Goal: Transaction & Acquisition: Book appointment/travel/reservation

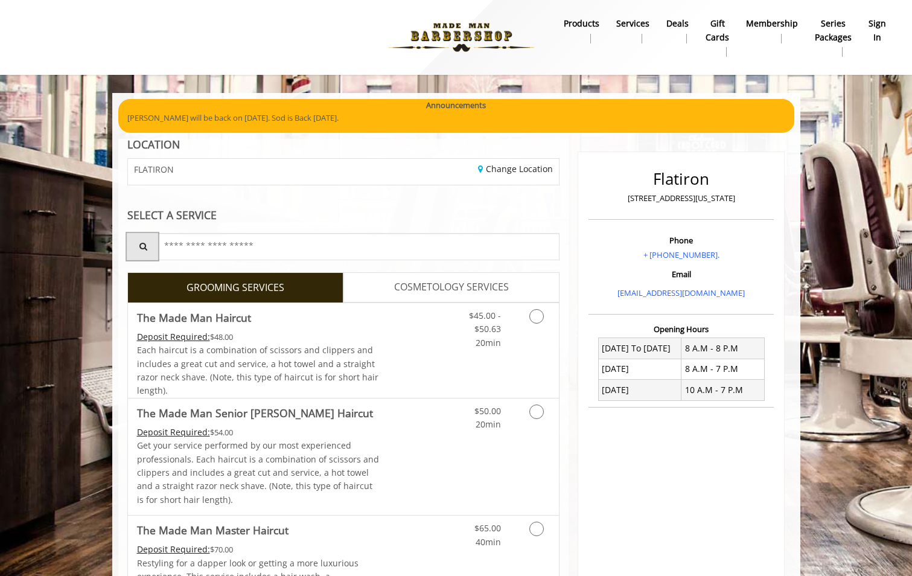
click at [139, 246] on icon "Service Search" at bounding box center [139, 246] width 0 height 8
click at [194, 246] on input "text" at bounding box center [359, 246] width 403 height 27
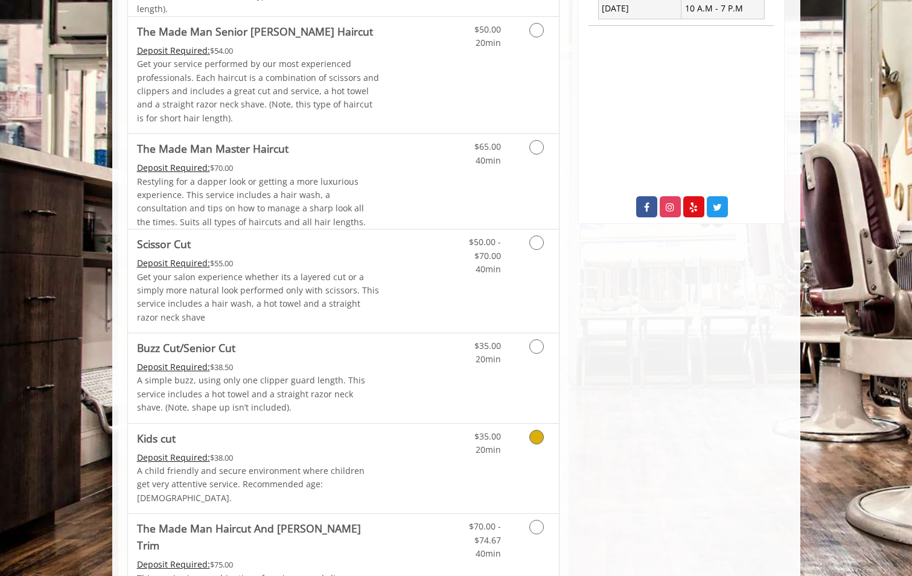
scroll to position [130, 0]
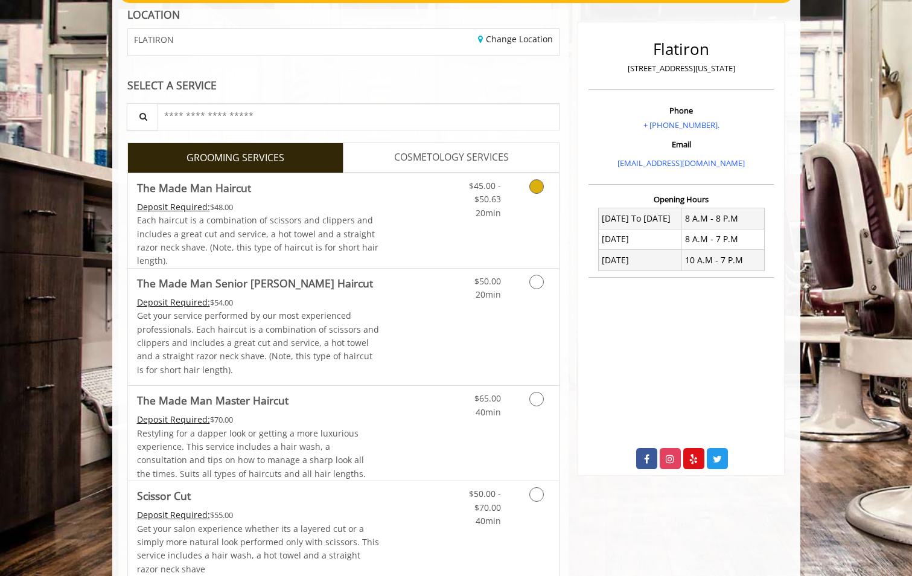
click at [534, 186] on icon "Grooming services" at bounding box center [536, 186] width 14 height 14
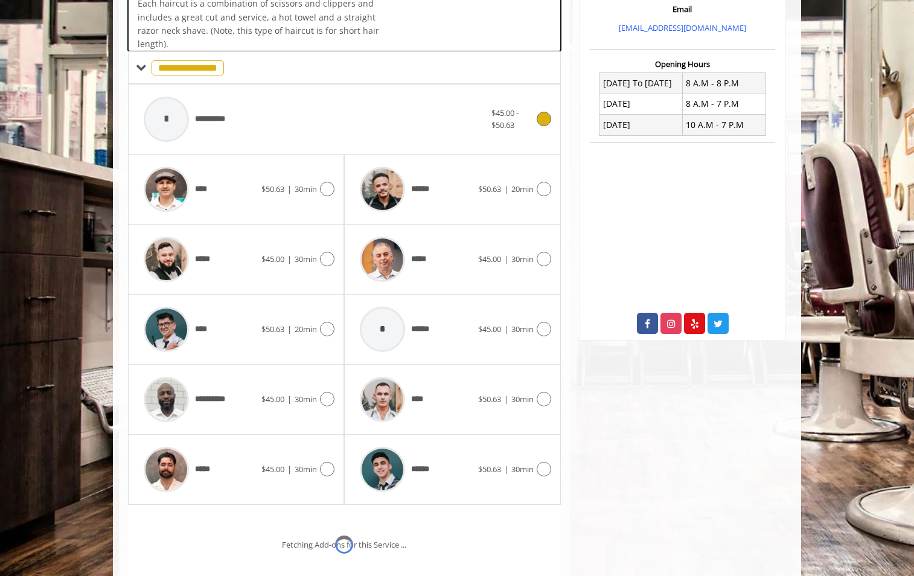
scroll to position [316, 0]
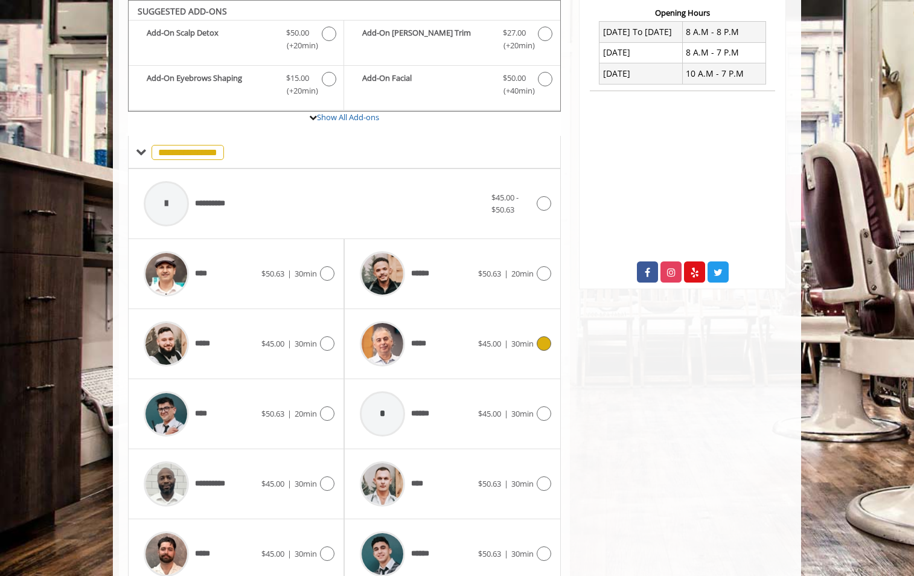
click at [541, 340] on icon at bounding box center [544, 343] width 14 height 14
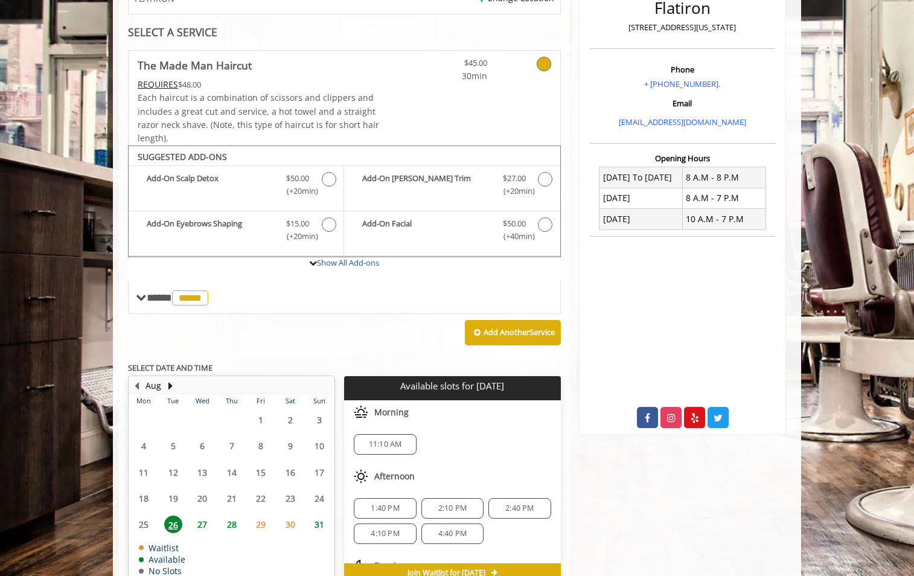
scroll to position [237, 0]
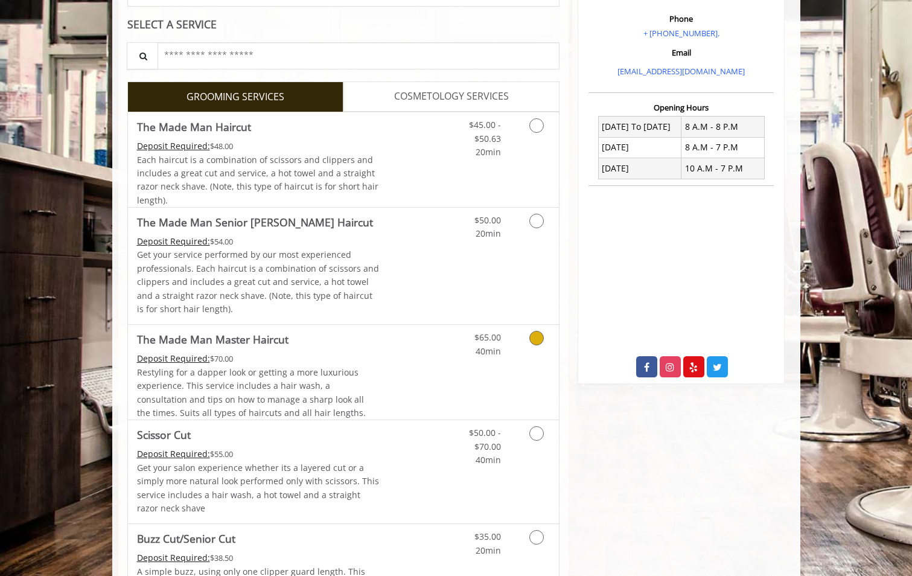
scroll to position [161, 0]
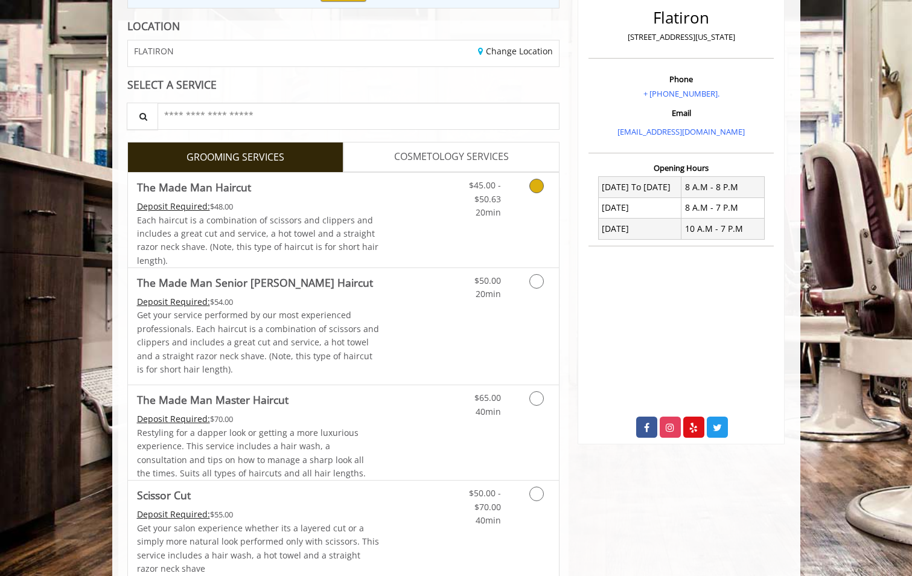
click at [534, 177] on link "Grooming services" at bounding box center [534, 196] width 31 height 46
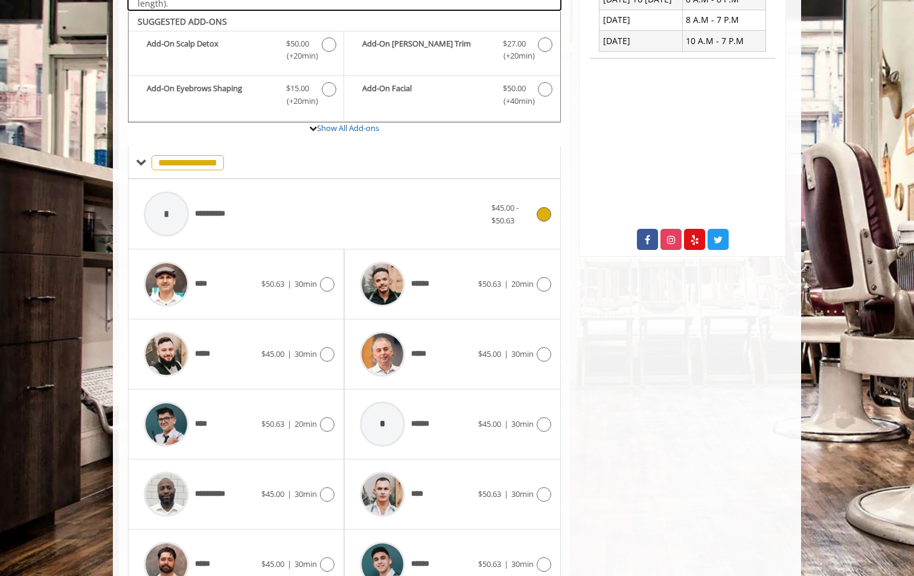
scroll to position [359, 0]
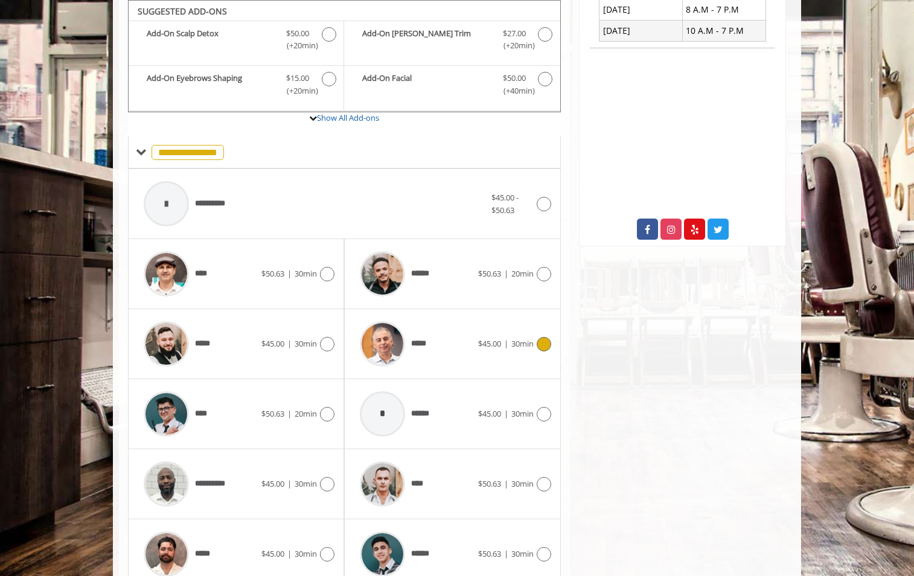
click at [541, 340] on icon at bounding box center [544, 344] width 14 height 14
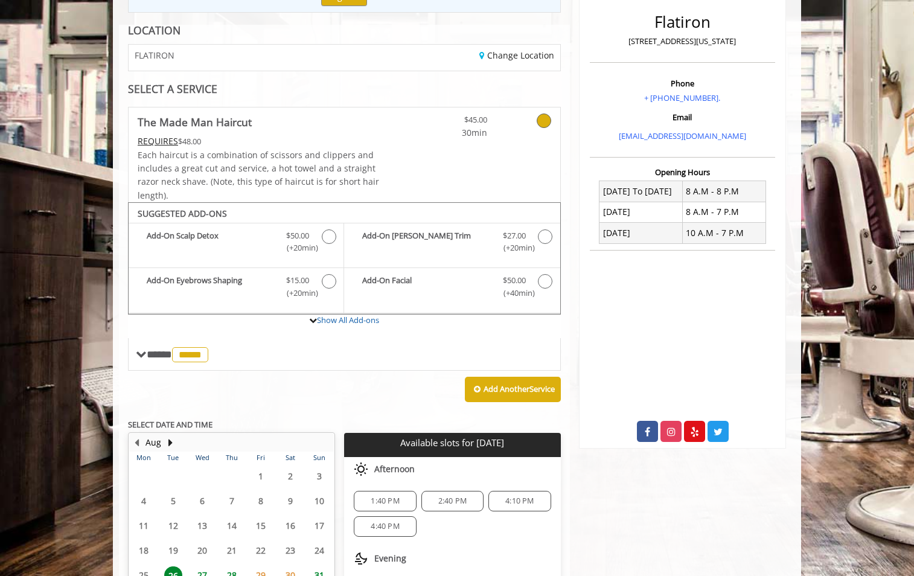
scroll to position [29, 0]
